Goal: Task Accomplishment & Management: Use online tool/utility

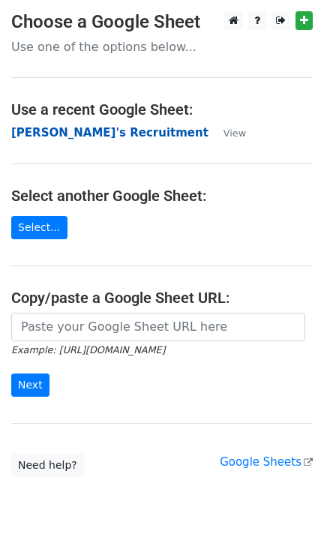
click at [97, 127] on strong "[PERSON_NAME]'s Recruitment" at bounding box center [109, 132] width 197 height 13
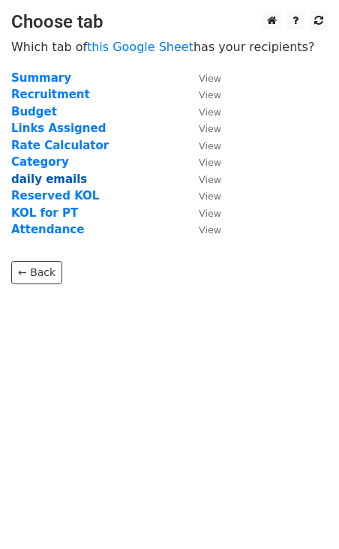
click at [61, 177] on strong "daily emails" at bounding box center [49, 178] width 76 height 13
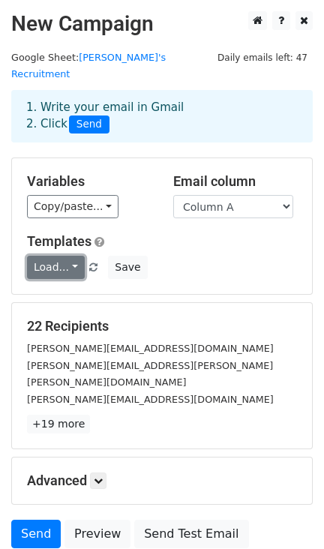
click at [70, 256] on link "Load..." at bounding box center [56, 267] width 58 height 23
click at [73, 288] on link "outreach" at bounding box center [87, 300] width 118 height 24
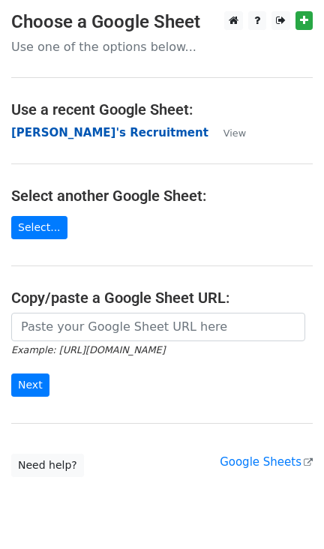
click at [85, 134] on strong "[PERSON_NAME]'s Recruitment" at bounding box center [109, 132] width 197 height 13
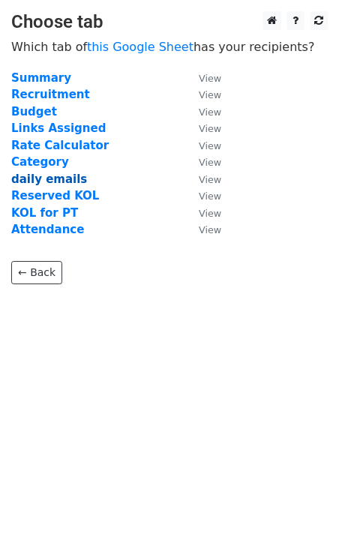
click at [55, 182] on strong "daily emails" at bounding box center [49, 178] width 76 height 13
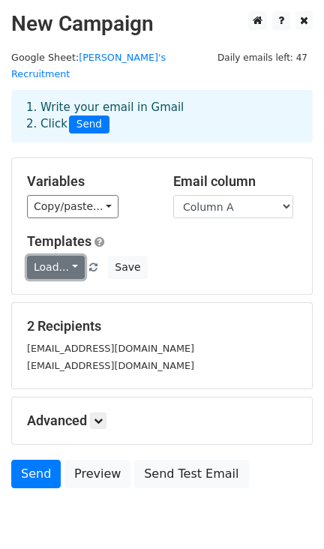
click at [51, 256] on link "Load..." at bounding box center [56, 267] width 58 height 23
drag, startPoint x: 74, startPoint y: 276, endPoint x: 82, endPoint y: 275, distance: 8.3
click at [76, 288] on link "outreach" at bounding box center [87, 300] width 118 height 24
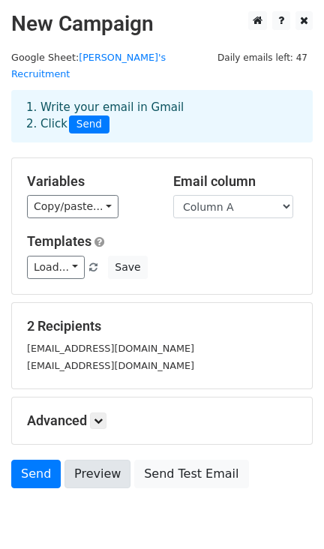
scroll to position [48, 0]
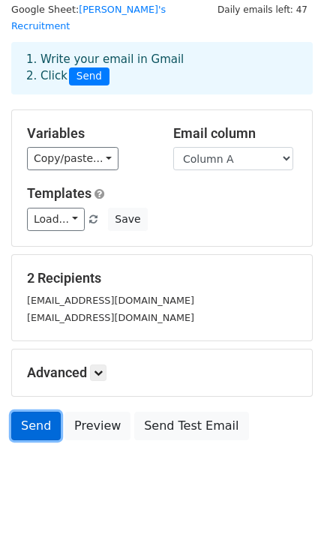
drag, startPoint x: 36, startPoint y: 412, endPoint x: 31, endPoint y: 406, distance: 8.5
click at [35, 412] on link "Send" at bounding box center [35, 426] width 49 height 28
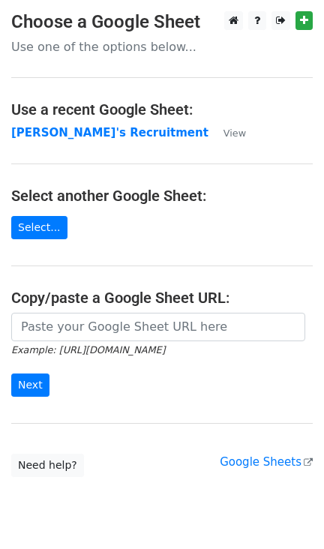
click at [64, 122] on main "Choose a Google Sheet Use one of the options below... Use a recent Google Sheet…" at bounding box center [162, 243] width 324 height 465
click at [69, 139] on strong "[PERSON_NAME]'s Recruitment" at bounding box center [109, 132] width 197 height 13
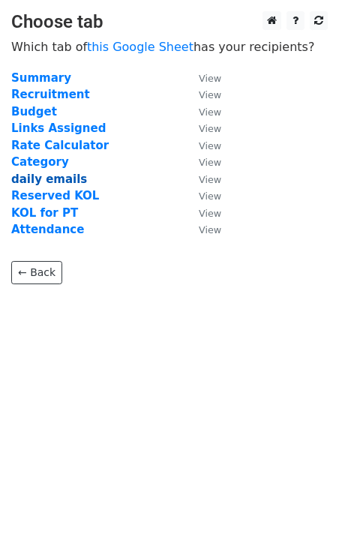
click at [57, 184] on strong "daily emails" at bounding box center [49, 178] width 76 height 13
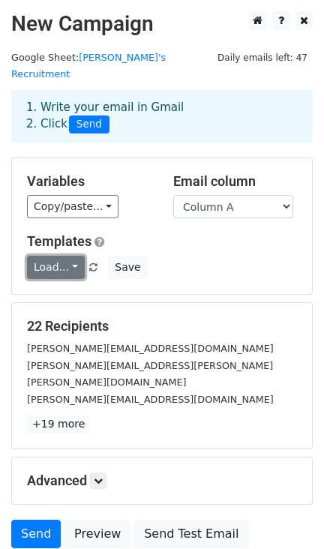
click at [52, 256] on link "Load..." at bounding box center [56, 267] width 58 height 23
click at [73, 288] on link "outreach" at bounding box center [87, 300] width 118 height 24
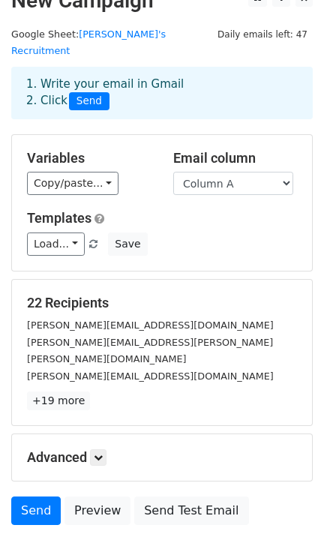
scroll to position [91, 0]
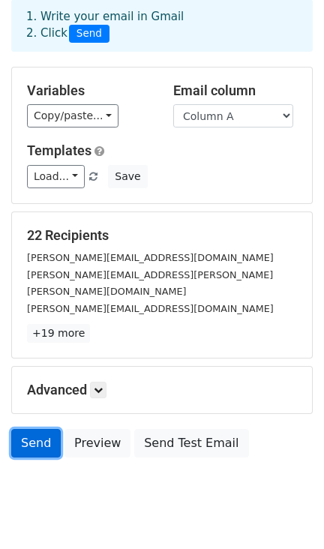
click at [38, 429] on link "Send" at bounding box center [35, 443] width 49 height 28
